Goal: Transaction & Acquisition: Purchase product/service

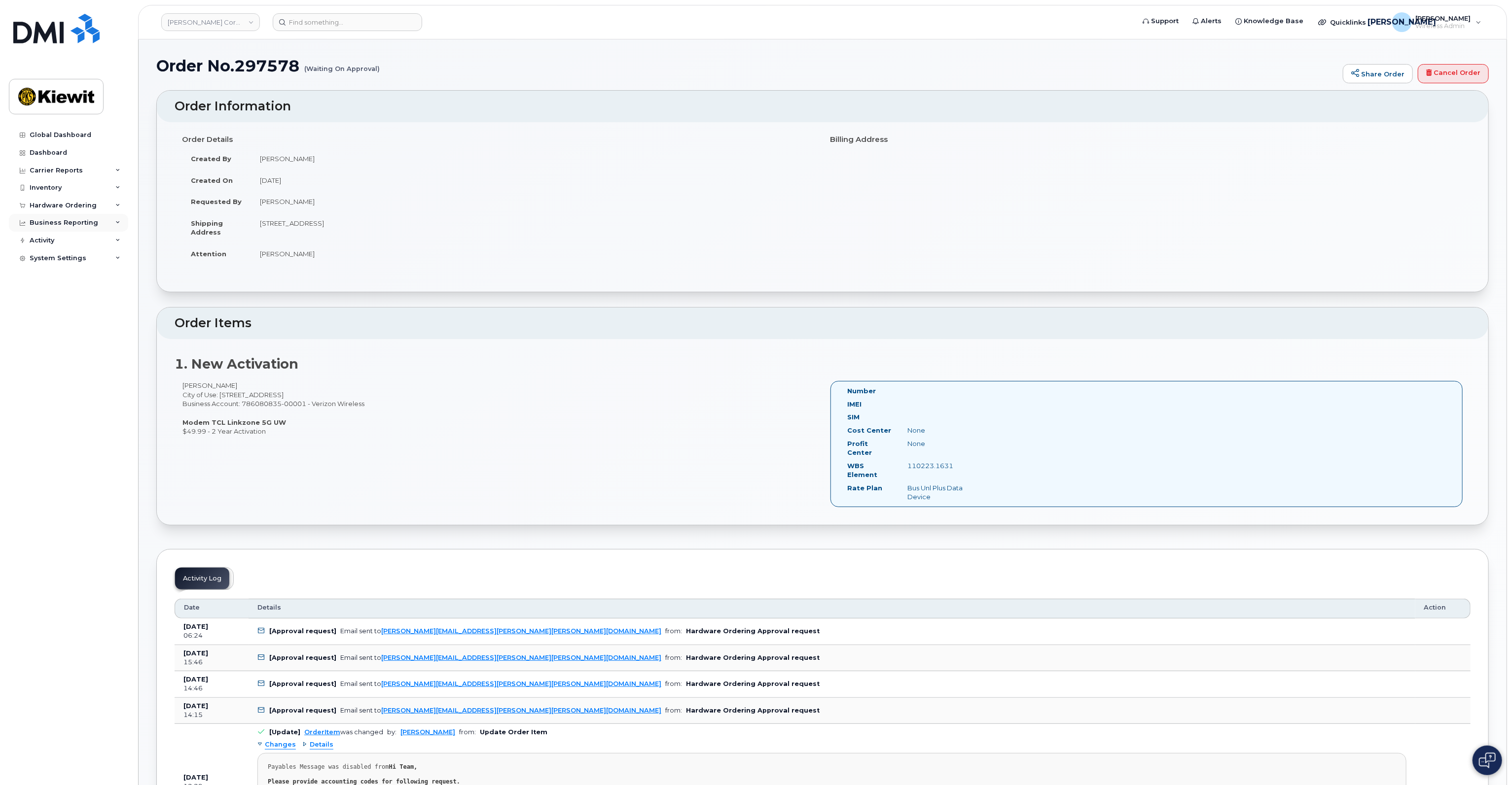
click at [79, 226] on div "Business Reporting" at bounding box center [63, 222] width 69 height 8
click at [97, 209] on div "Hardware Ordering" at bounding box center [68, 205] width 119 height 18
click at [42, 241] on div "Orders" at bounding box center [46, 242] width 24 height 9
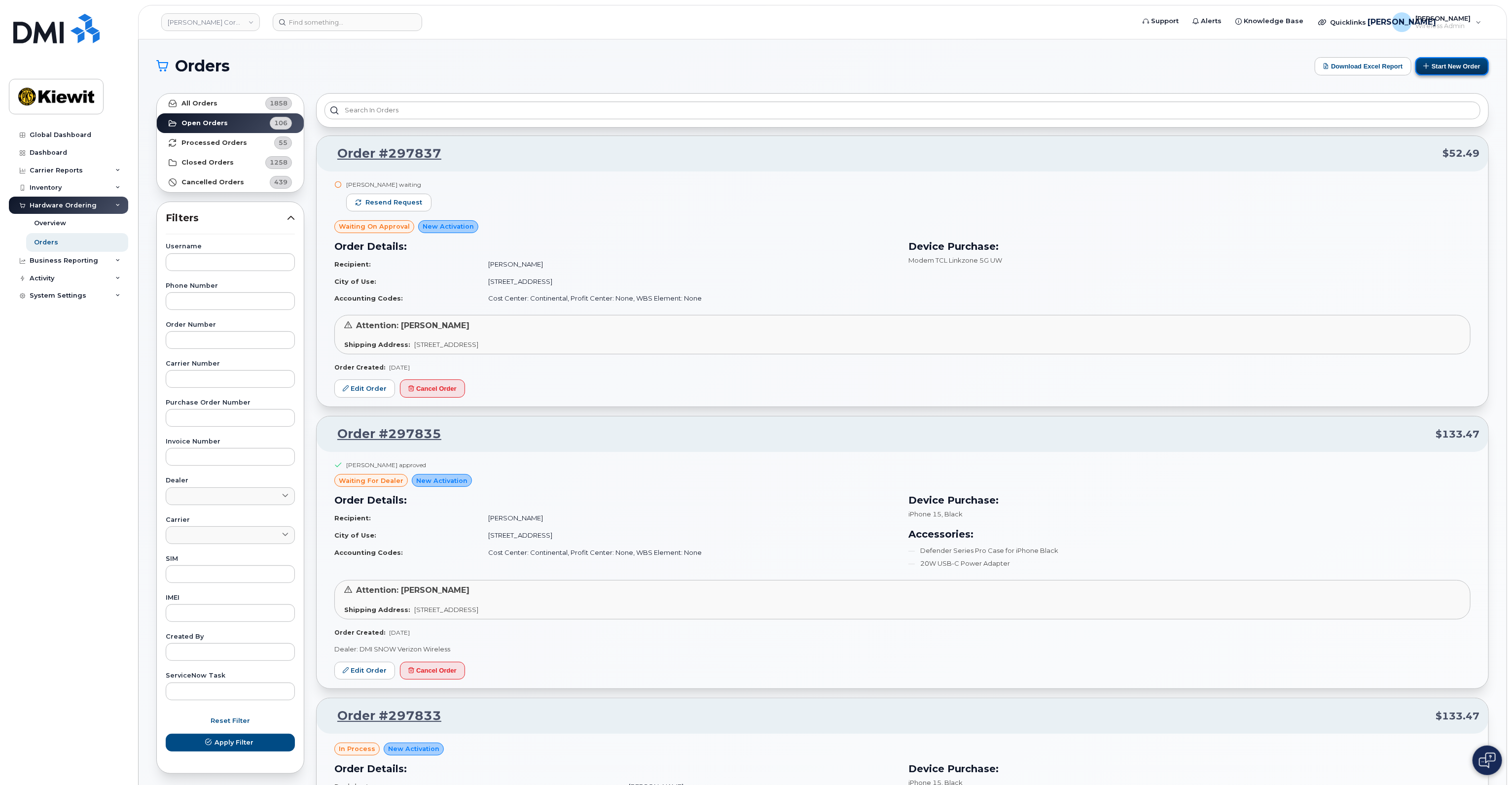
click at [1450, 69] on button "Start New Order" at bounding box center [1452, 66] width 73 height 18
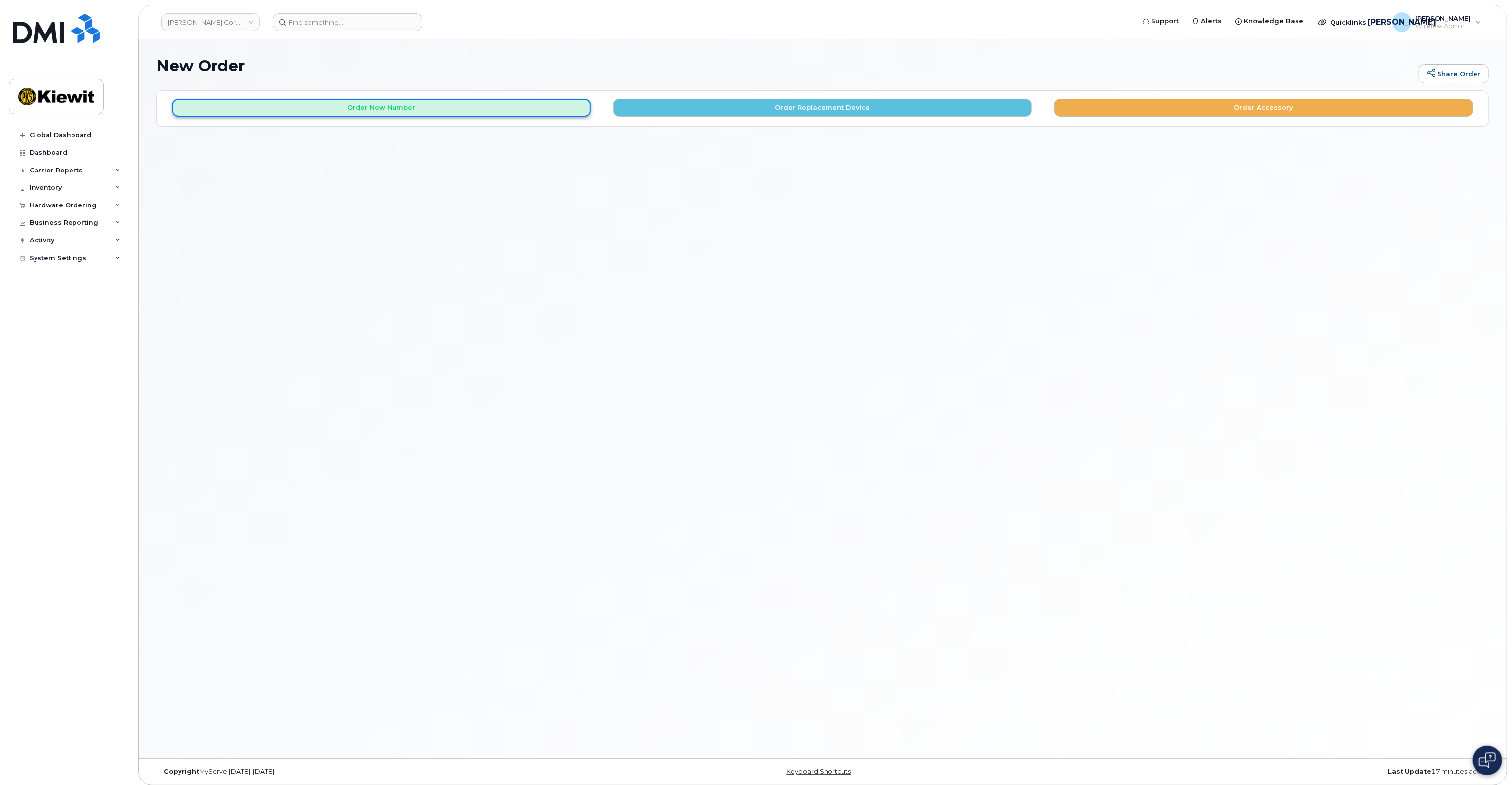
click at [499, 108] on button "Order New Number" at bounding box center [381, 107] width 419 height 18
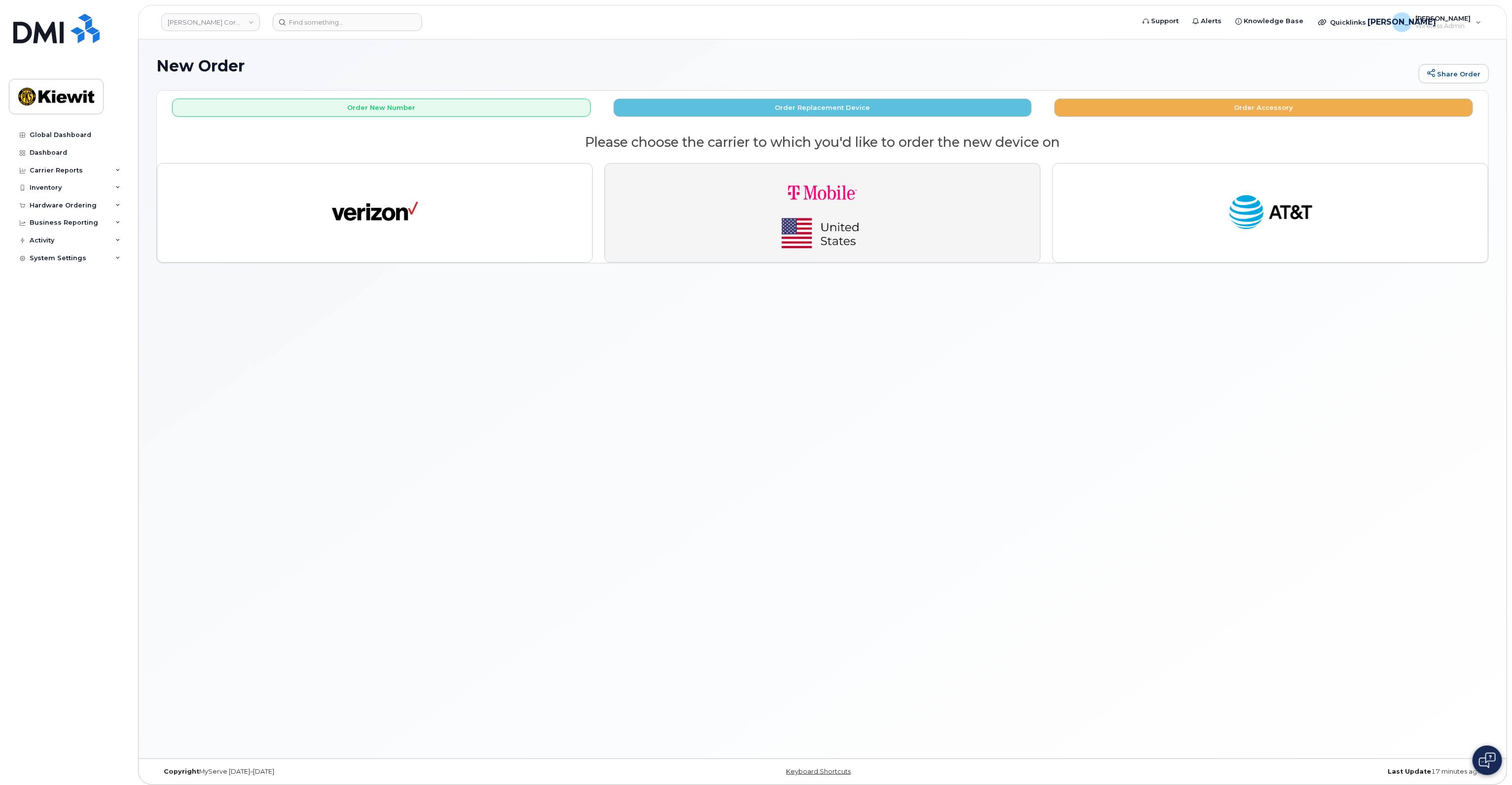
click at [776, 191] on img "button" at bounding box center [822, 212] width 138 height 83
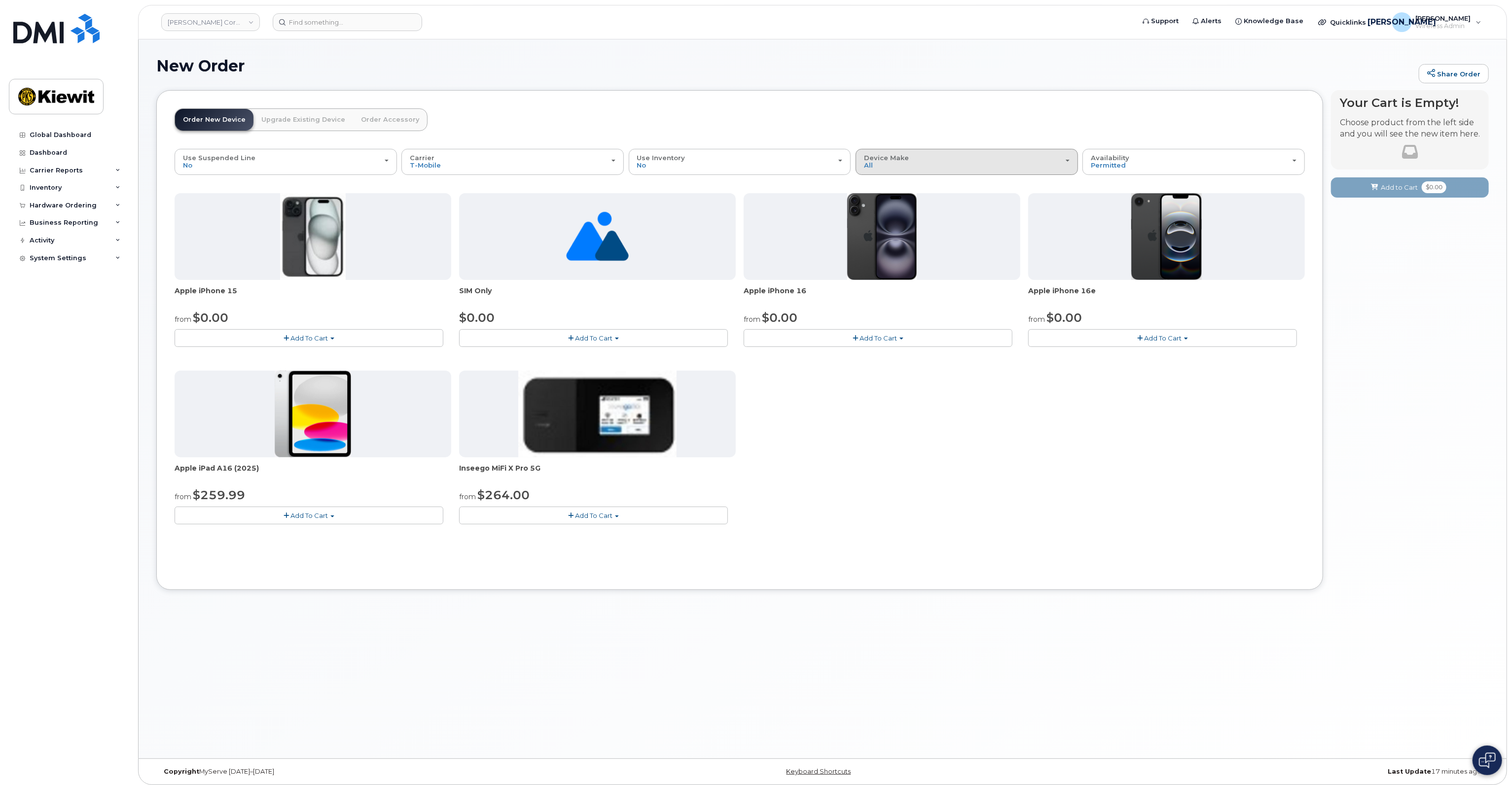
click at [949, 166] on div "Device Make All Cell Phone iPhone Modem Tablet" at bounding box center [967, 162] width 205 height 15
click at [881, 256] on label "Tablet" at bounding box center [875, 256] width 34 height 12
click at [0, 0] on input "Tablet" at bounding box center [0, 0] width 0 height 0
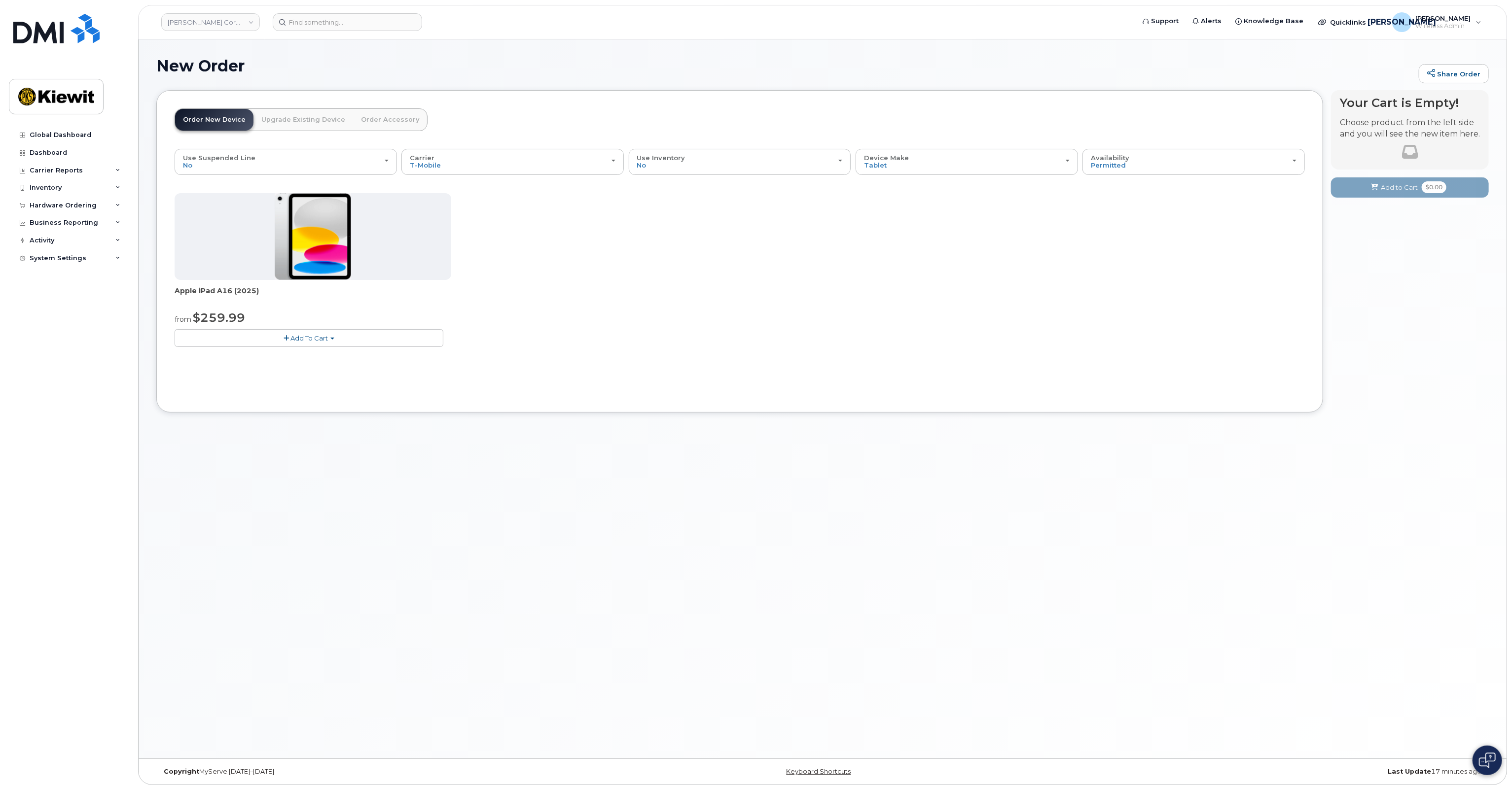
click at [341, 336] on button "Add To Cart" at bounding box center [309, 337] width 269 height 17
click at [260, 370] on link "$499.99 - Full Price (128GB)" at bounding box center [245, 368] width 136 height 12
